Goal: Information Seeking & Learning: Learn about a topic

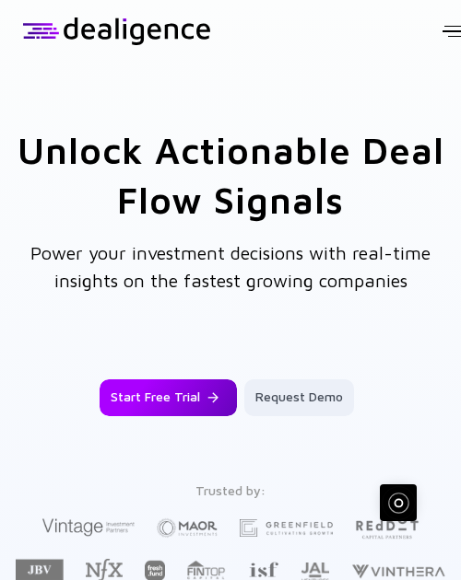
click at [177, 392] on div "Start Free Trial" at bounding box center [167, 397] width 137 height 33
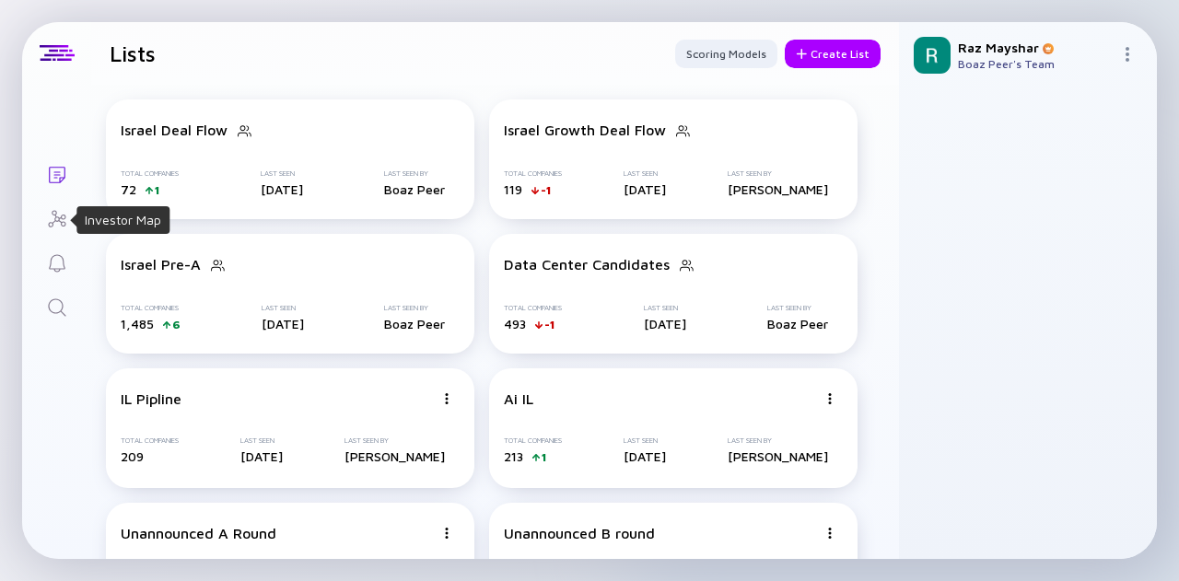
click at [50, 218] on icon "Investor Map" at bounding box center [57, 219] width 22 height 22
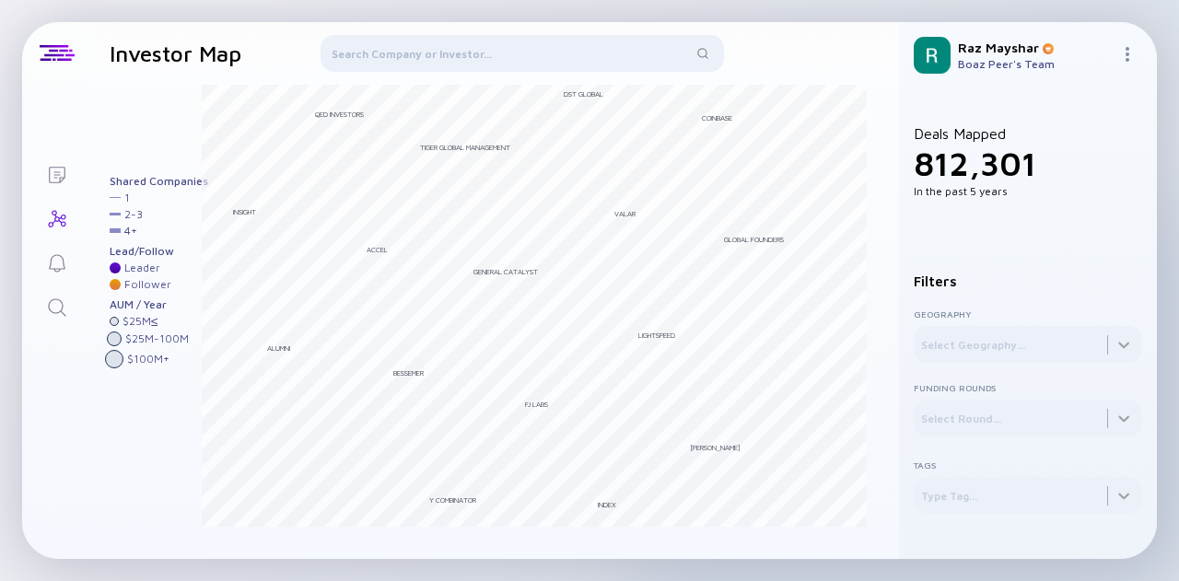
click at [460, 49] on div at bounding box center [523, 57] width 404 height 44
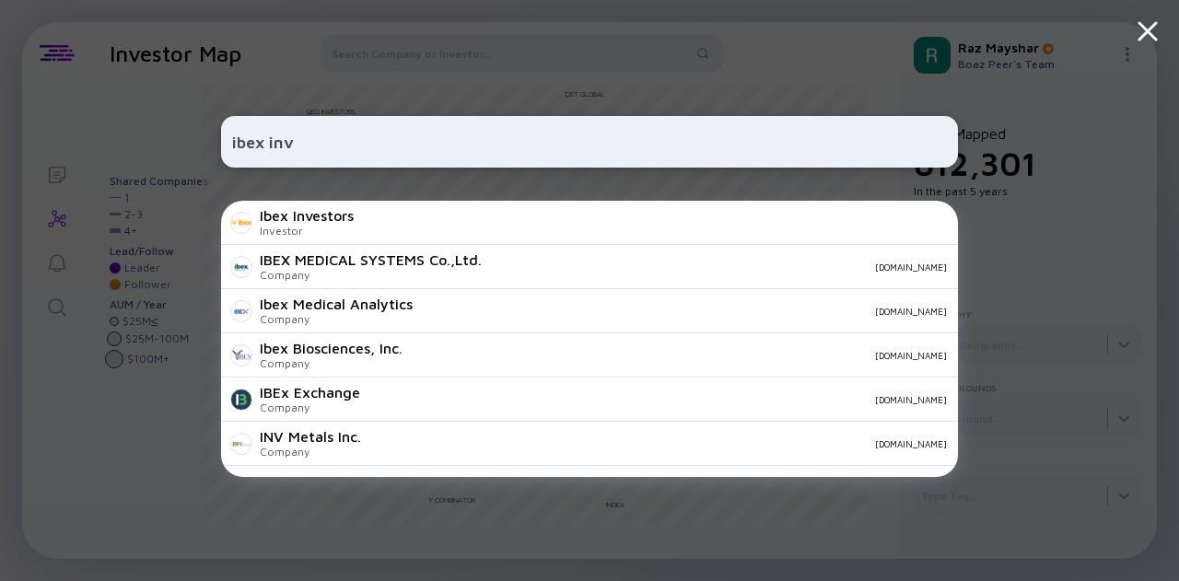
type input "ibex inv"
click at [460, 209] on div "Ibex Investors Investor" at bounding box center [589, 223] width 737 height 44
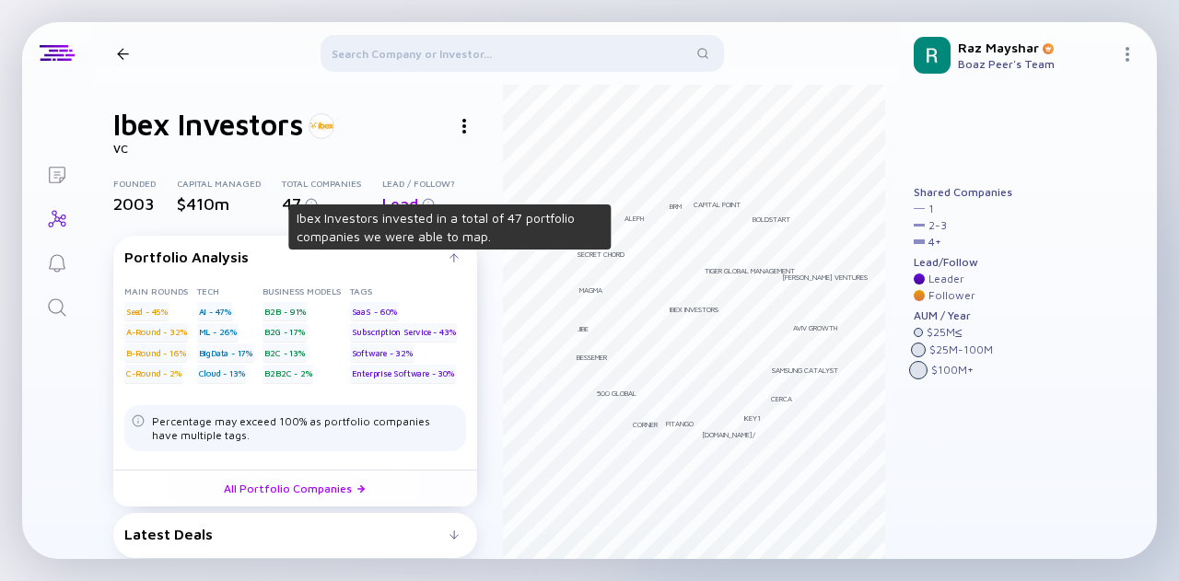
click at [288, 195] on span "47" at bounding box center [291, 203] width 19 height 19
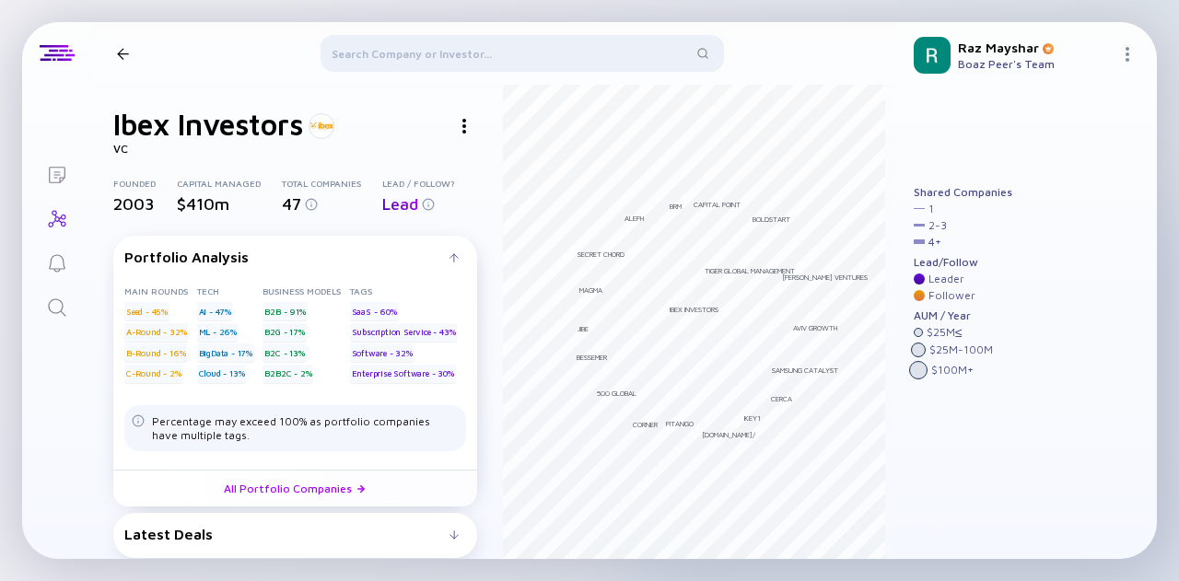
click at [288, 196] on span "47" at bounding box center [291, 203] width 19 height 19
click at [332, 486] on link "All Portfolio Companies" at bounding box center [295, 488] width 364 height 37
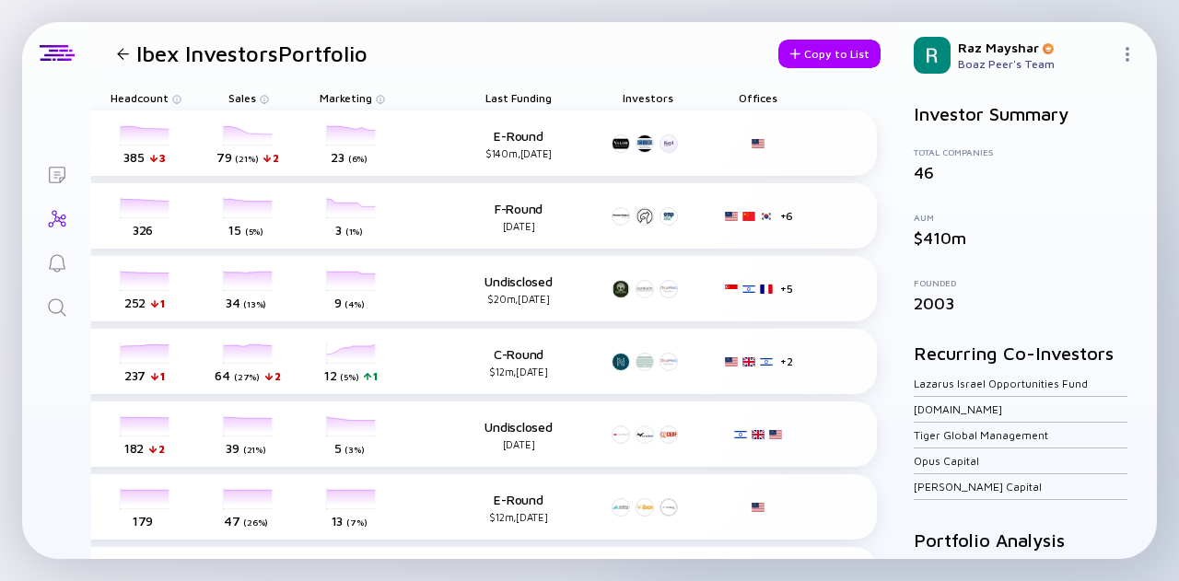
scroll to position [0, 544]
click at [460, 97] on div "Offices" at bounding box center [758, 98] width 83 height 26
click at [460, 96] on div "Offices" at bounding box center [758, 98] width 83 height 26
click at [460, 53] on img at bounding box center [1127, 54] width 15 height 15
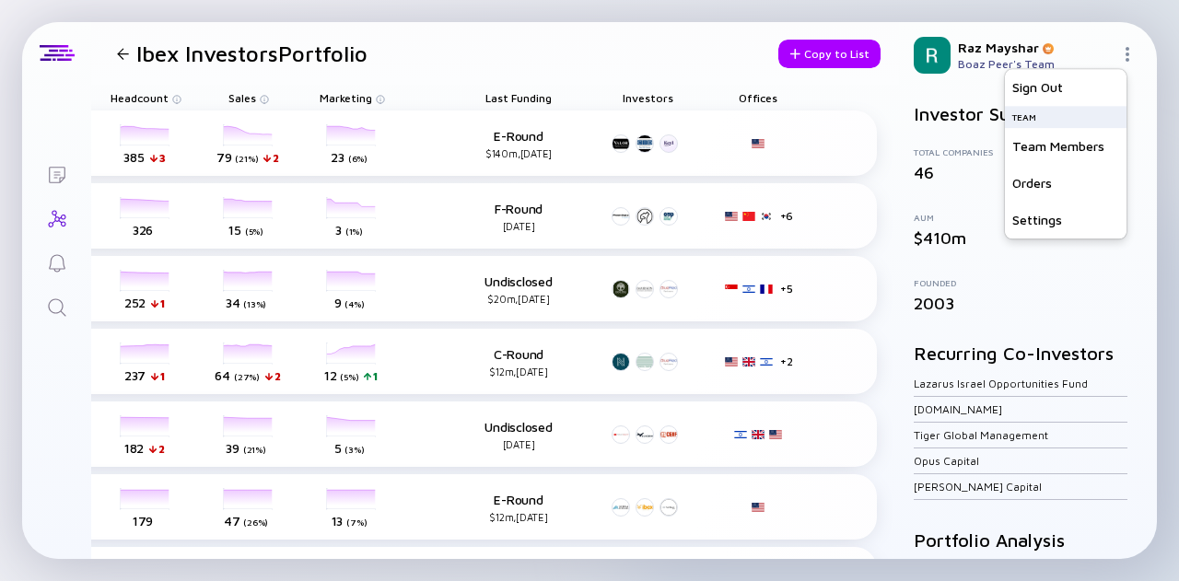
click at [460, 52] on header "Ibex Investors Portfolio Copy to List" at bounding box center [495, 53] width 808 height 63
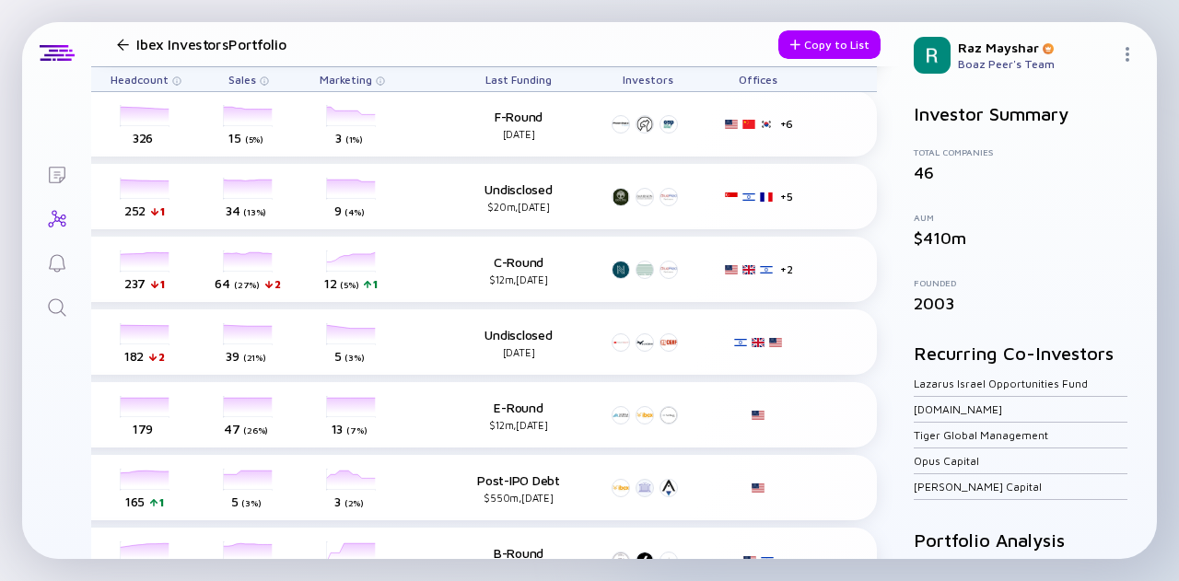
scroll to position [92, 544]
click at [460, 75] on div "Last Funding" at bounding box center [519, 79] width 120 height 24
click at [460, 77] on span "Last Funding" at bounding box center [519, 80] width 66 height 14
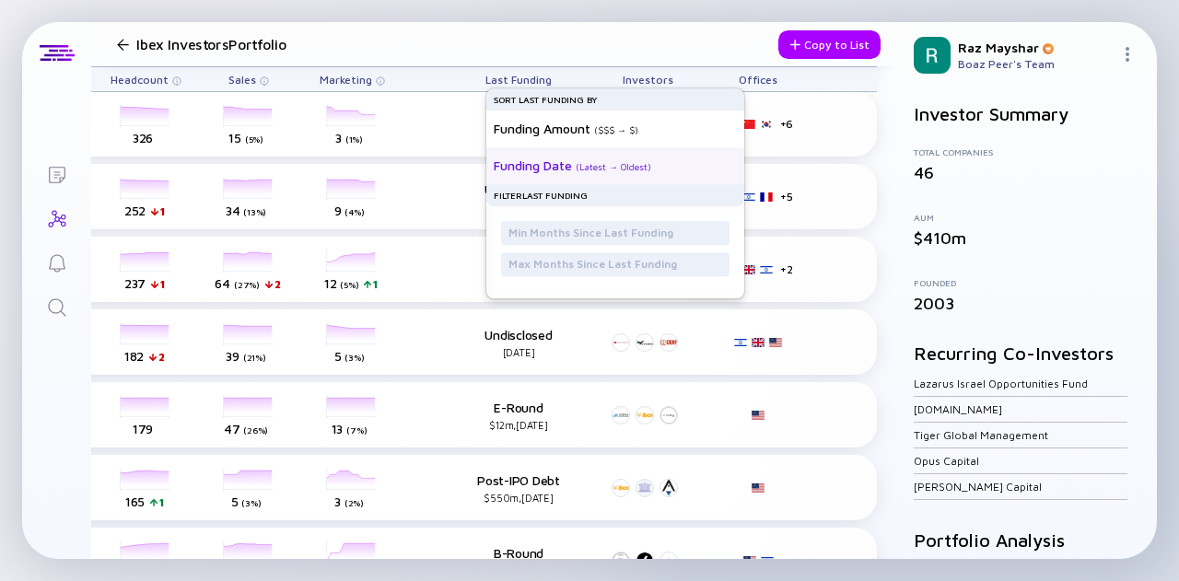
click at [460, 164] on div "Funding Date" at bounding box center [533, 166] width 78 height 16
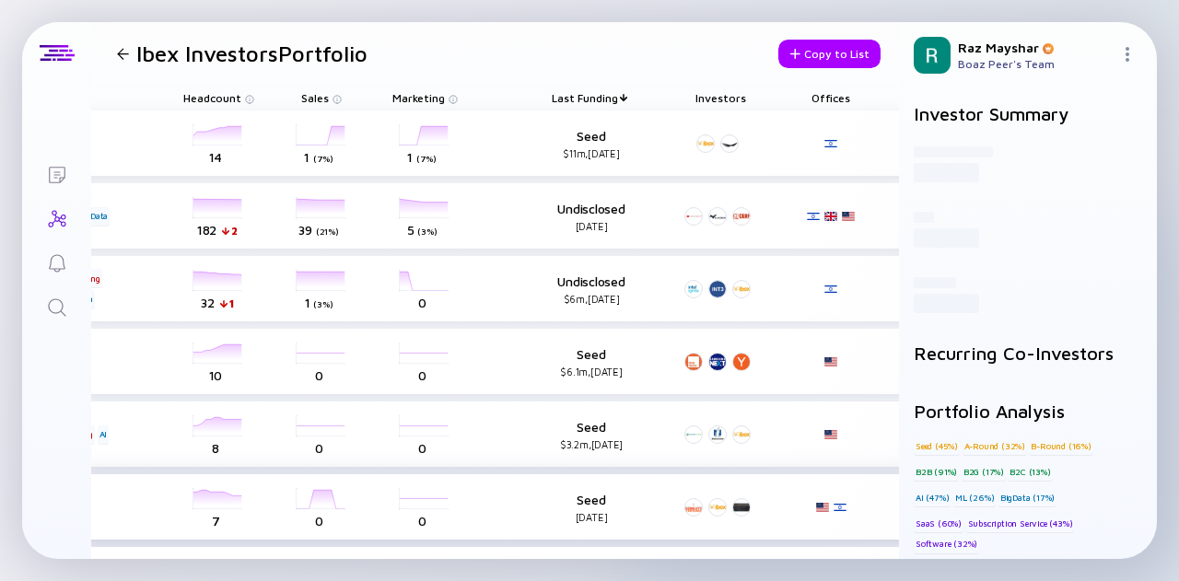
scroll to position [0, 464]
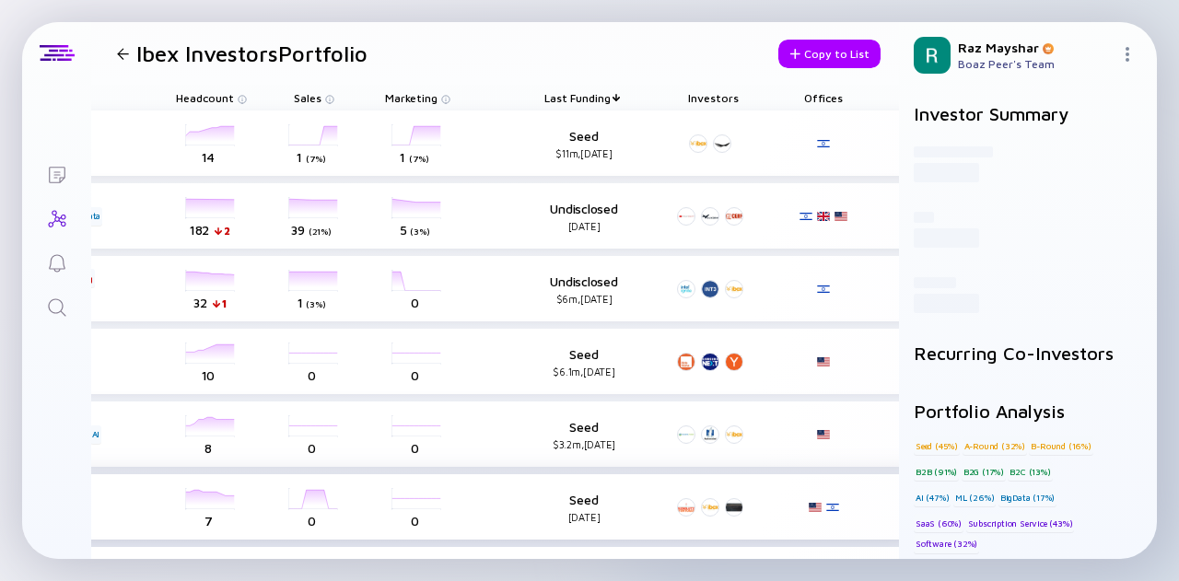
drag, startPoint x: 448, startPoint y: 559, endPoint x: 712, endPoint y: 536, distance: 265.4
click at [460, 536] on div "Ibex Investors Portfolio Copy to List Name Tags Headcount Sales Marketing Last …" at bounding box center [495, 290] width 808 height 537
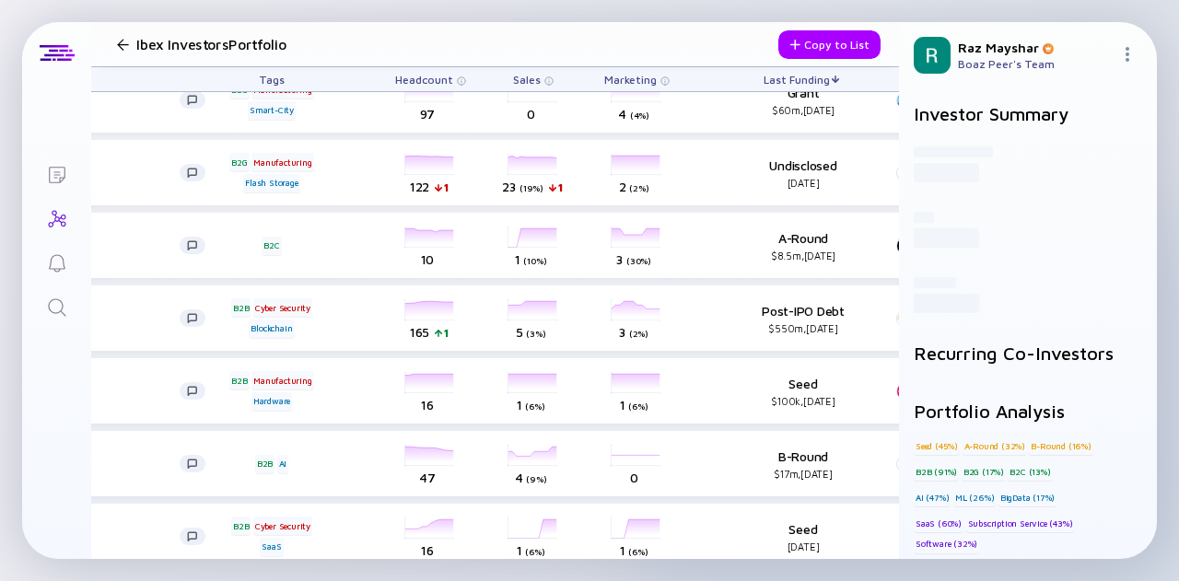
scroll to position [553, 0]
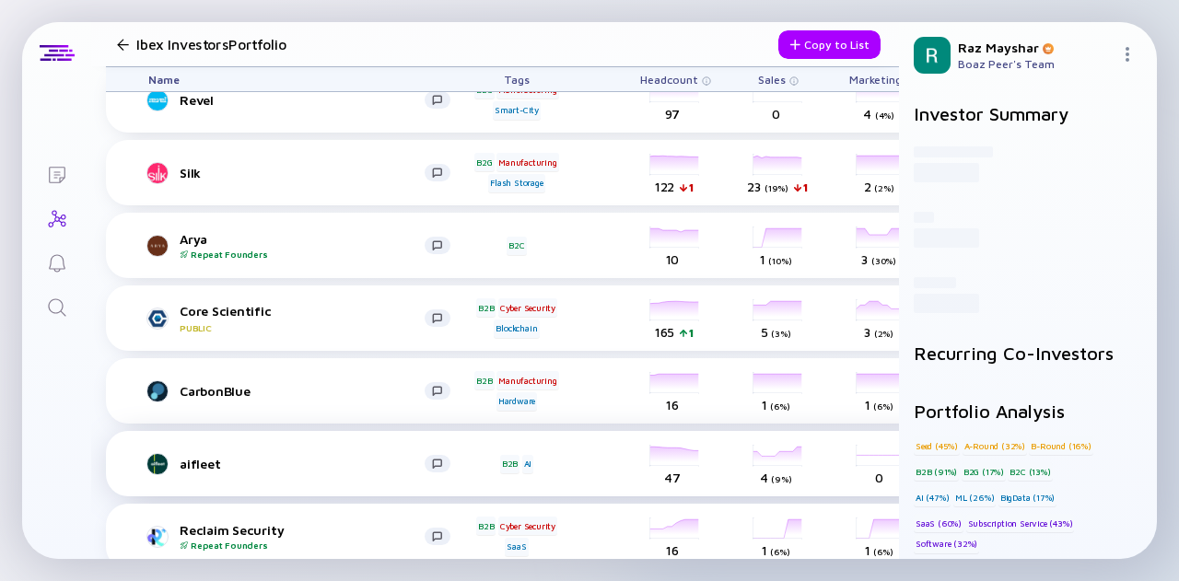
drag, startPoint x: 489, startPoint y: 559, endPoint x: 330, endPoint y: 465, distance: 185.0
click at [380, 572] on div "Lists Ibex Investors Portfolio Copy to List Name Tags Headcount Sales Marketing…" at bounding box center [589, 290] width 1179 height 581
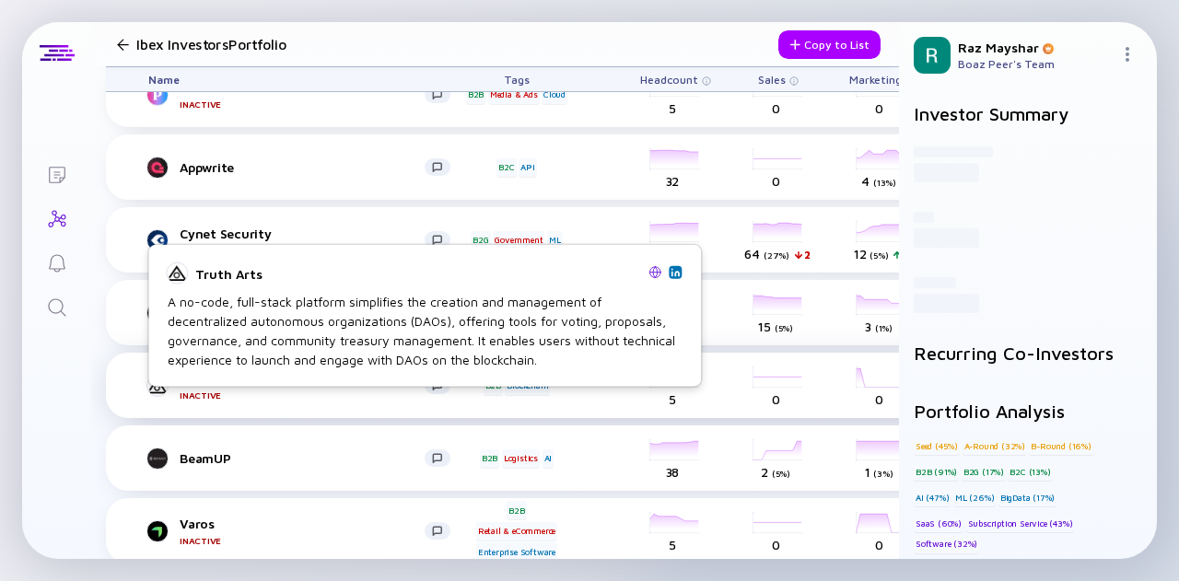
scroll to position [1935, 0]
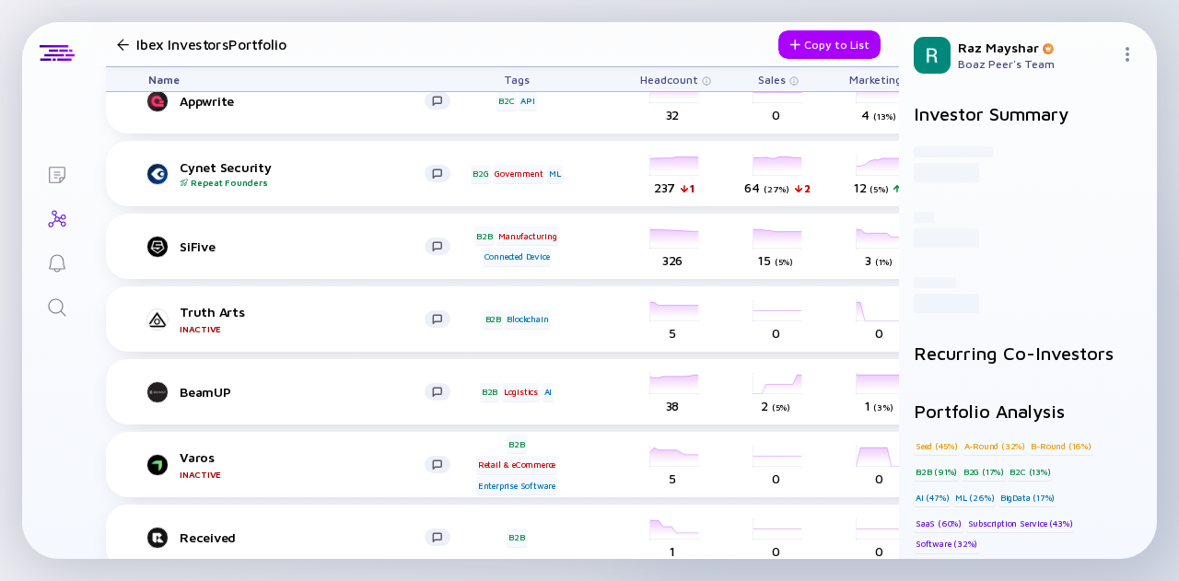
click at [52, 301] on icon "Search" at bounding box center [57, 308] width 22 height 22
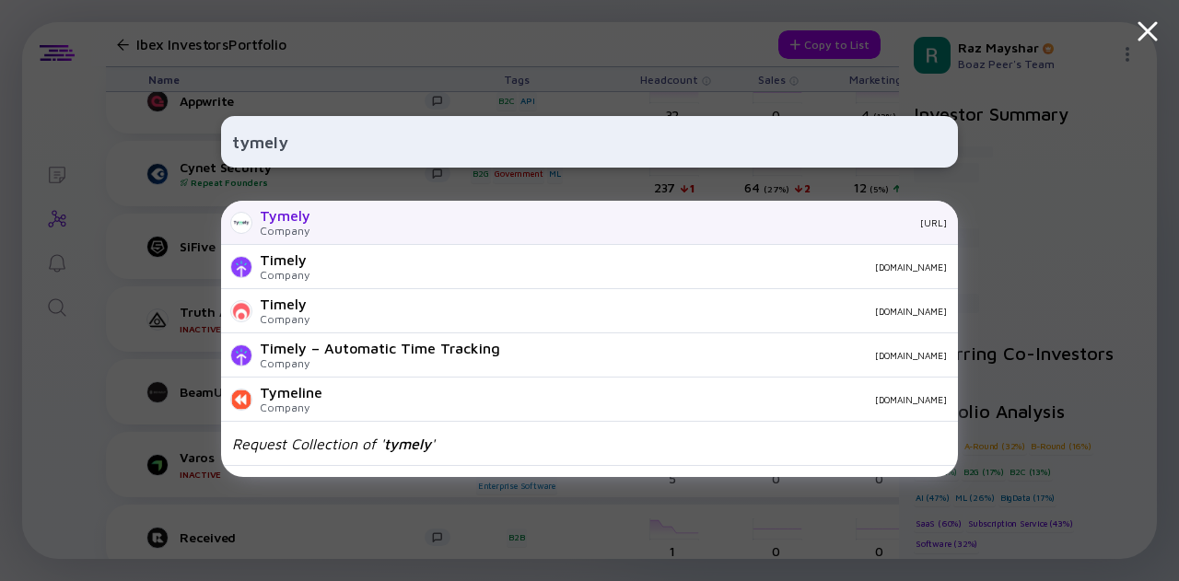
type input "tymely"
click at [300, 215] on div "Tymely" at bounding box center [285, 215] width 51 height 17
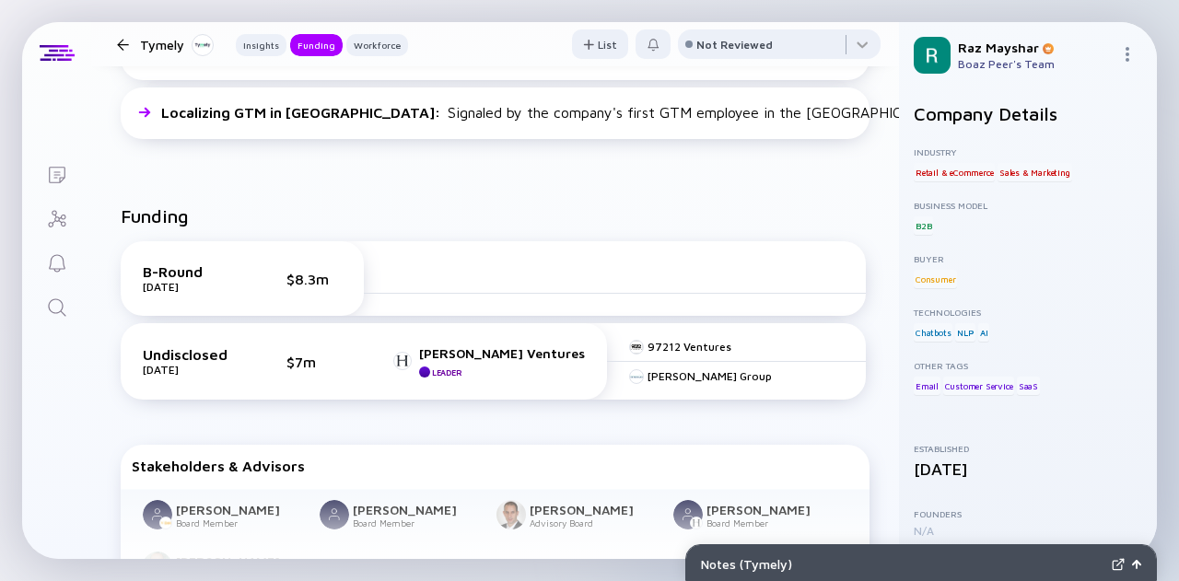
scroll to position [461, 0]
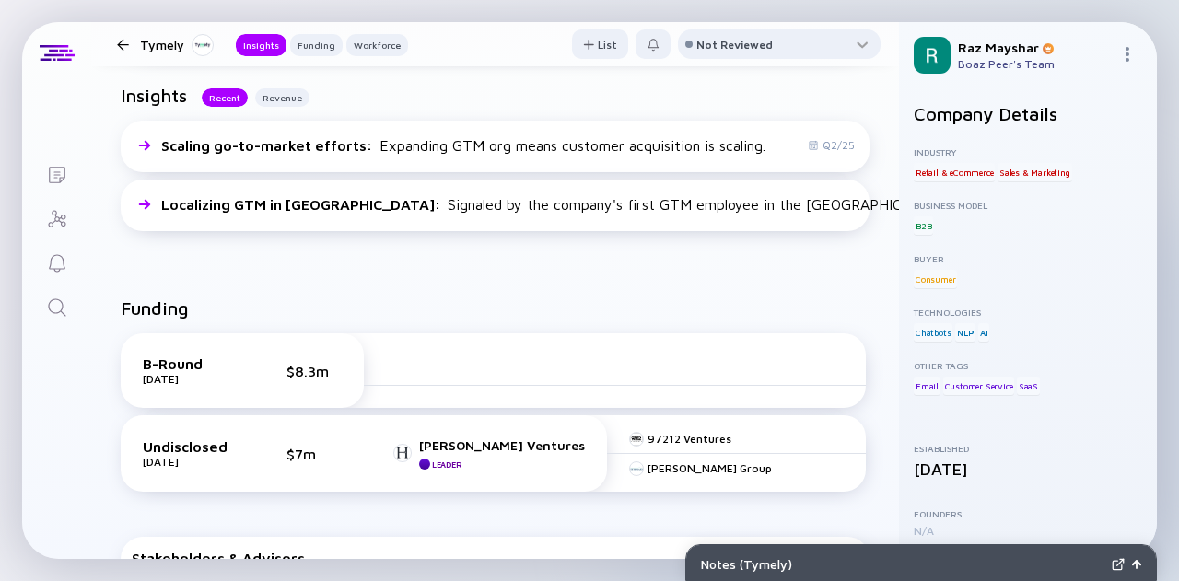
click at [64, 302] on icon "Search" at bounding box center [57, 308] width 22 height 22
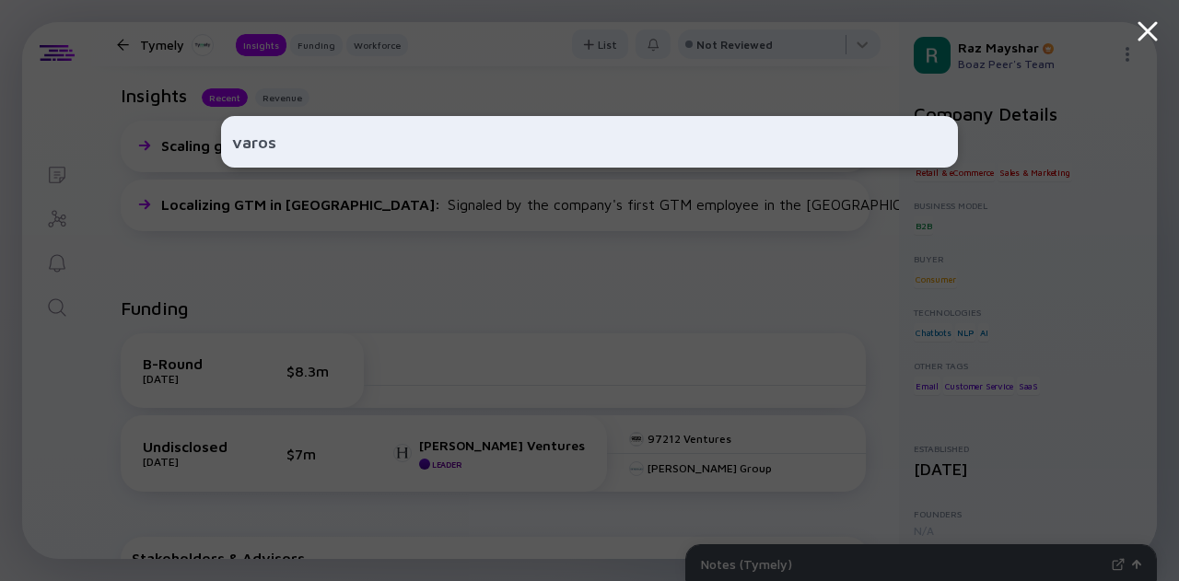
type input "varos"
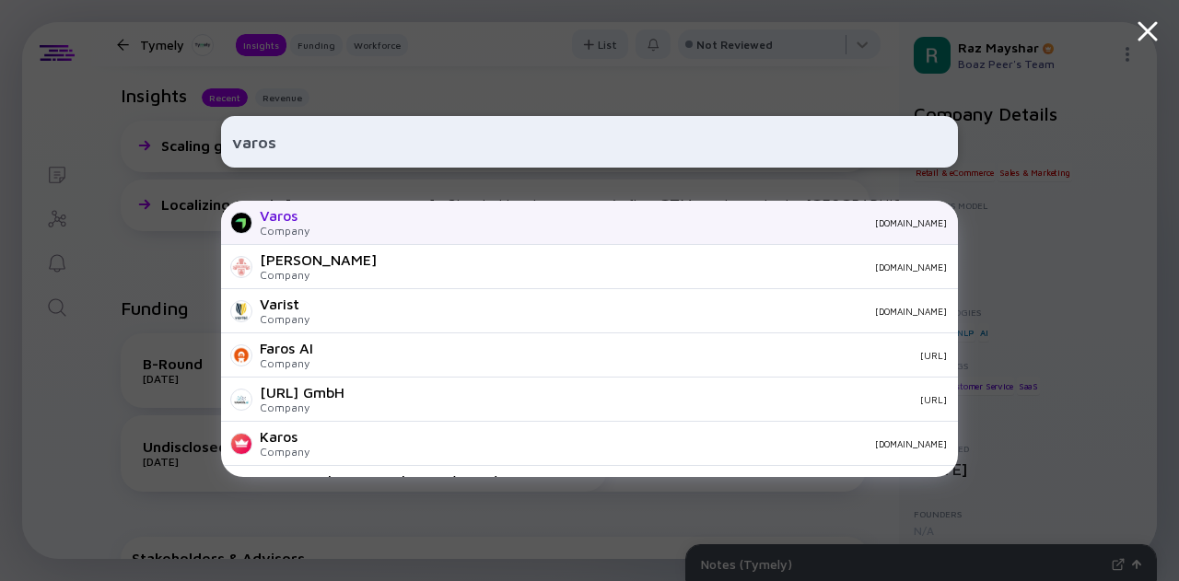
click at [337, 223] on div "varos.com" at bounding box center [635, 222] width 623 height 11
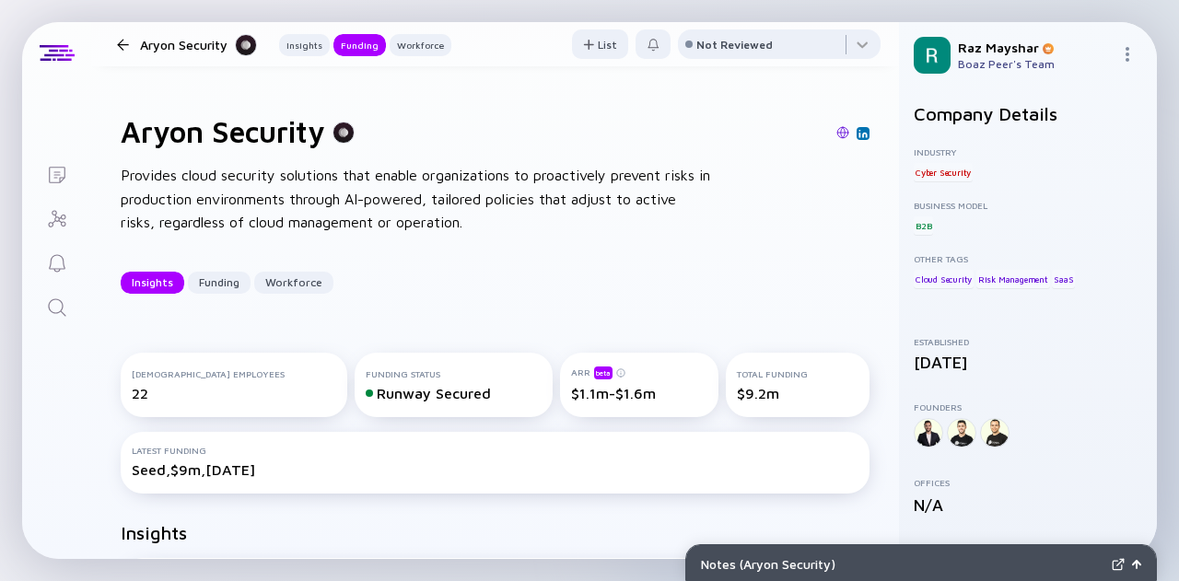
scroll to position [666, 0]
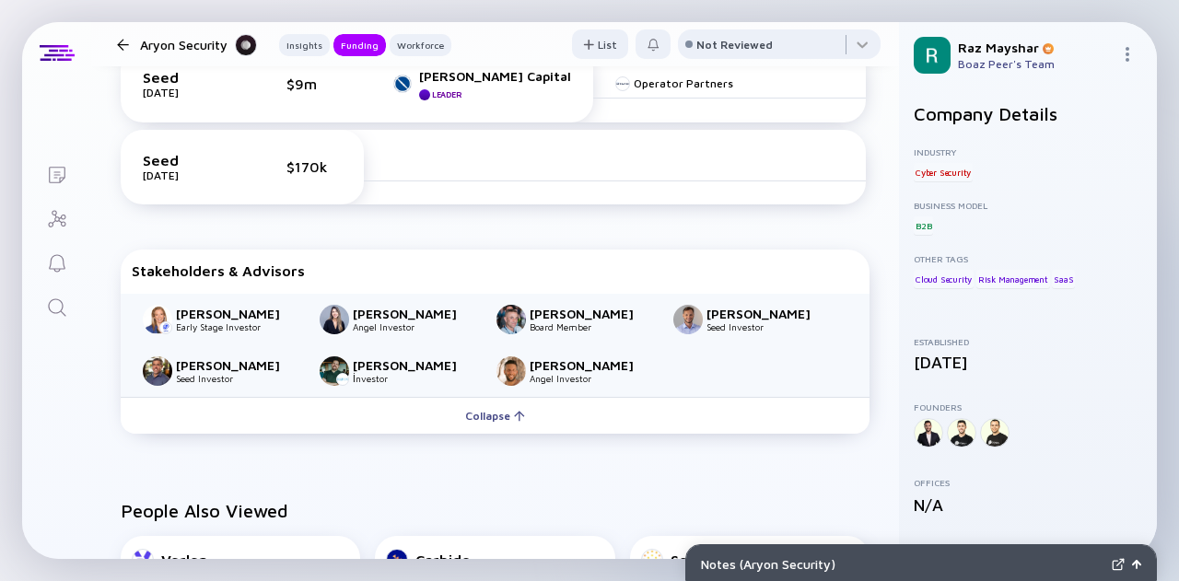
click at [123, 51] on div "Aryon Security Insights Funding Workforce" at bounding box center [281, 44] width 342 height 24
click at [123, 48] on div at bounding box center [123, 45] width 12 height 12
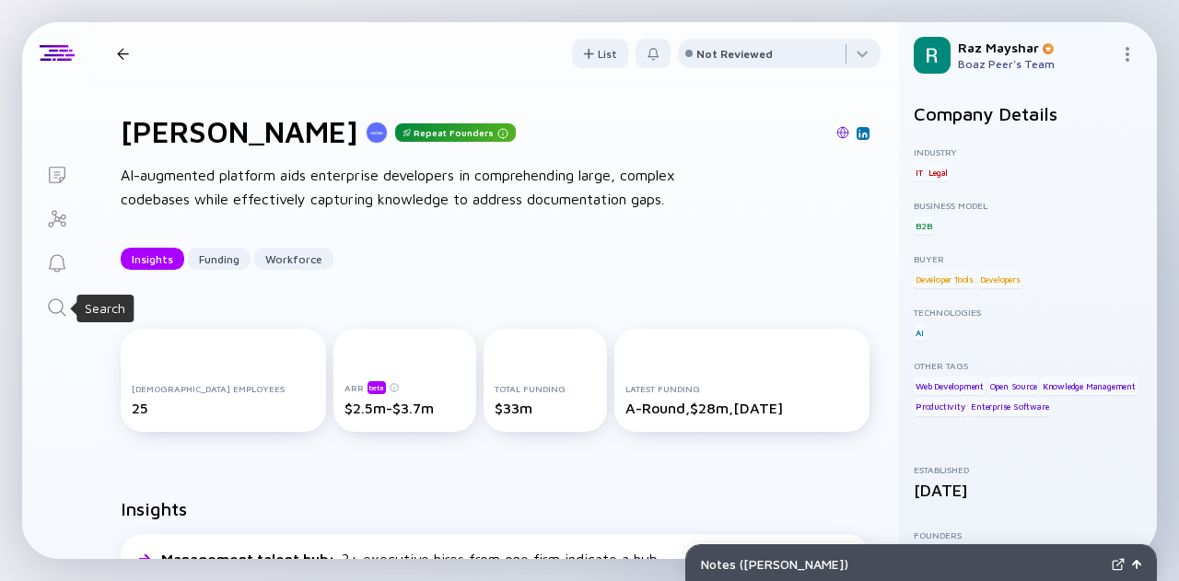
click at [52, 305] on icon "Search" at bounding box center [57, 308] width 22 height 22
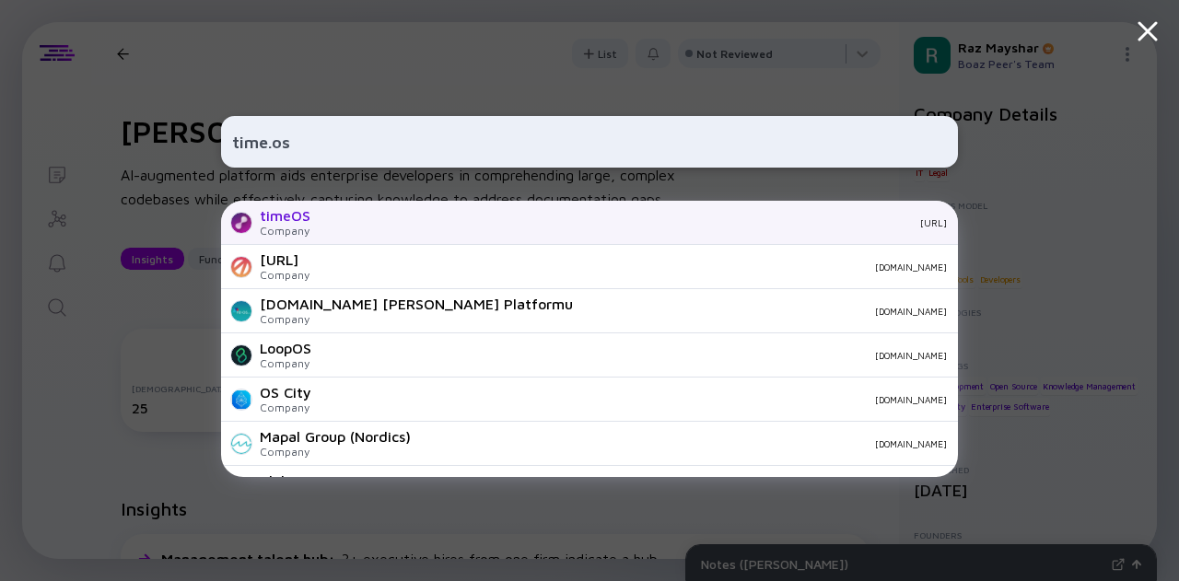
type input "time.os"
click at [363, 216] on div "timeOS Company [URL]" at bounding box center [589, 223] width 737 height 44
